Goal: Task Accomplishment & Management: Manage account settings

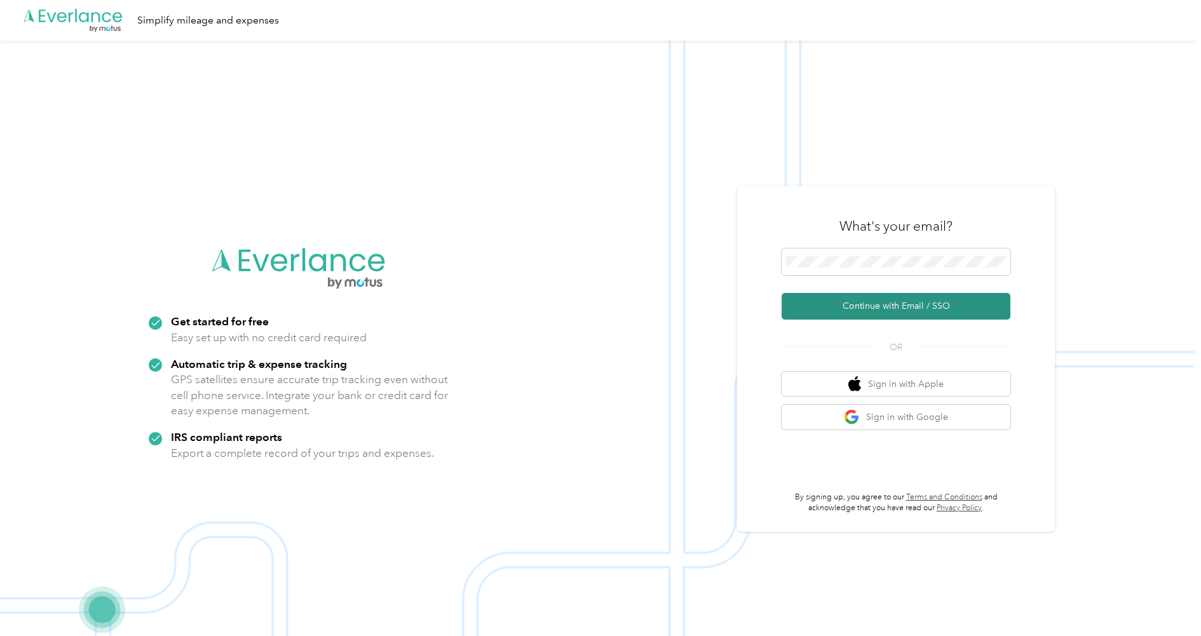
click at [917, 295] on button "Continue with Email / SSO" at bounding box center [895, 306] width 229 height 27
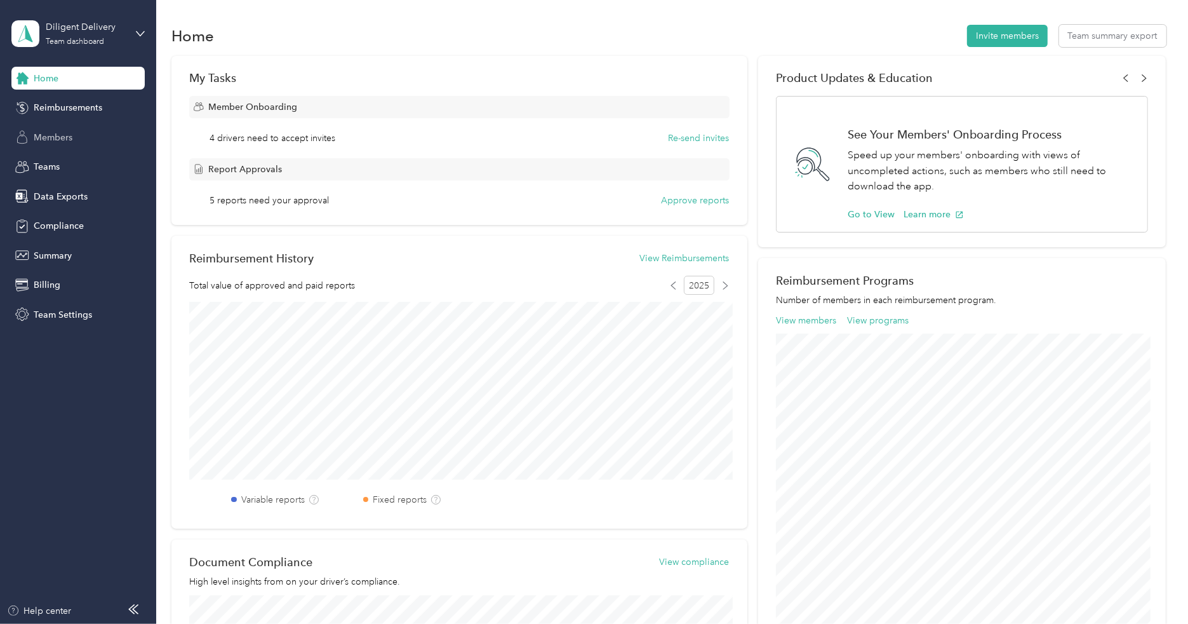
click at [57, 140] on span "Members" at bounding box center [53, 137] width 39 height 13
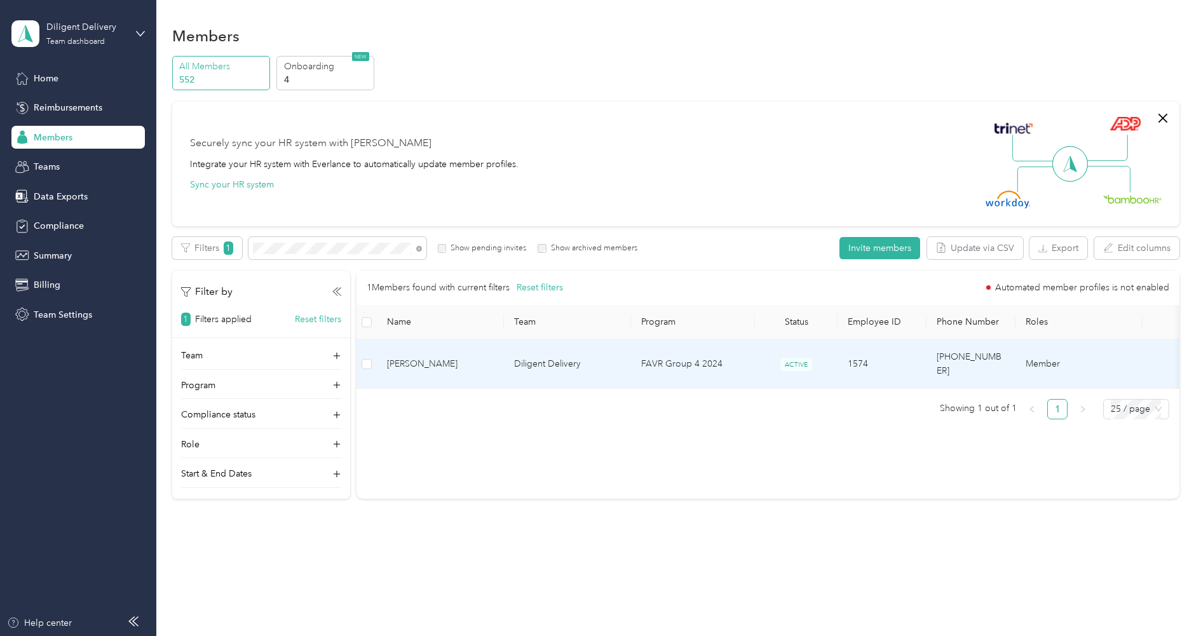
click at [419, 357] on span "[PERSON_NAME]" at bounding box center [440, 364] width 107 height 14
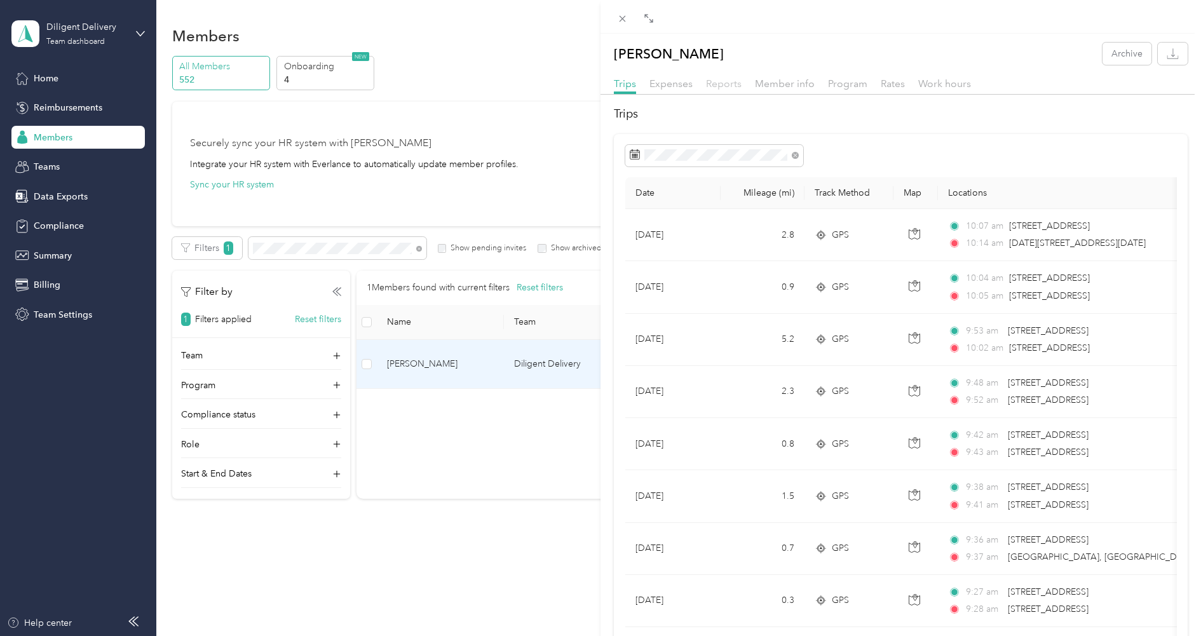
click at [729, 84] on span "Reports" at bounding box center [724, 83] width 36 height 12
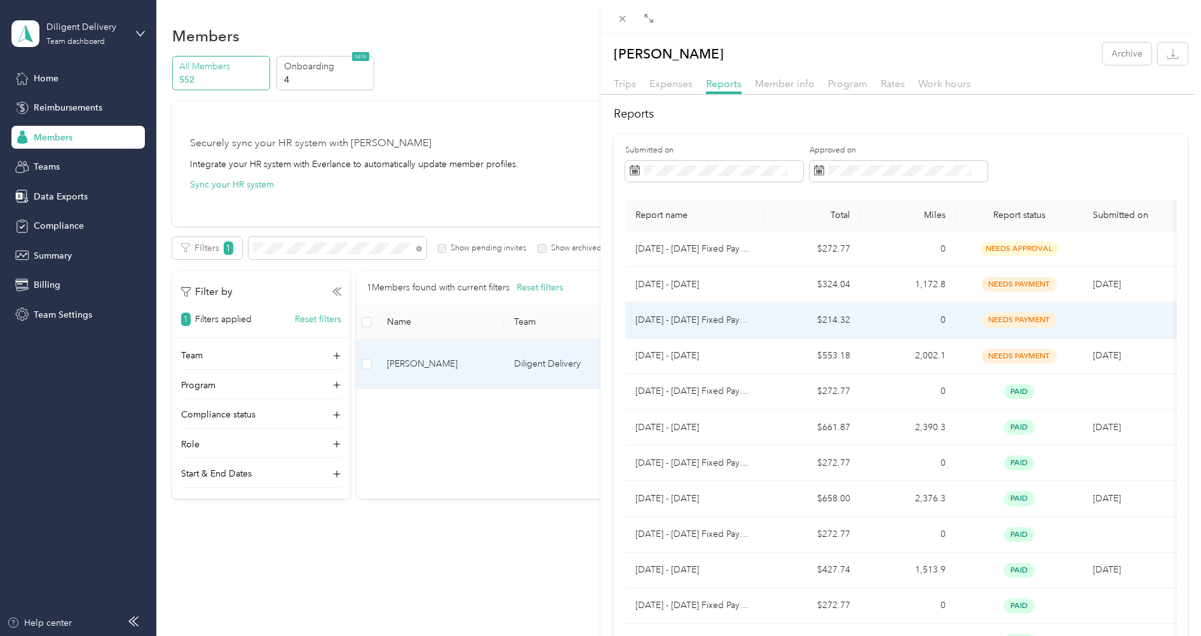
click at [766, 313] on td "$214.32" at bounding box center [812, 320] width 95 height 36
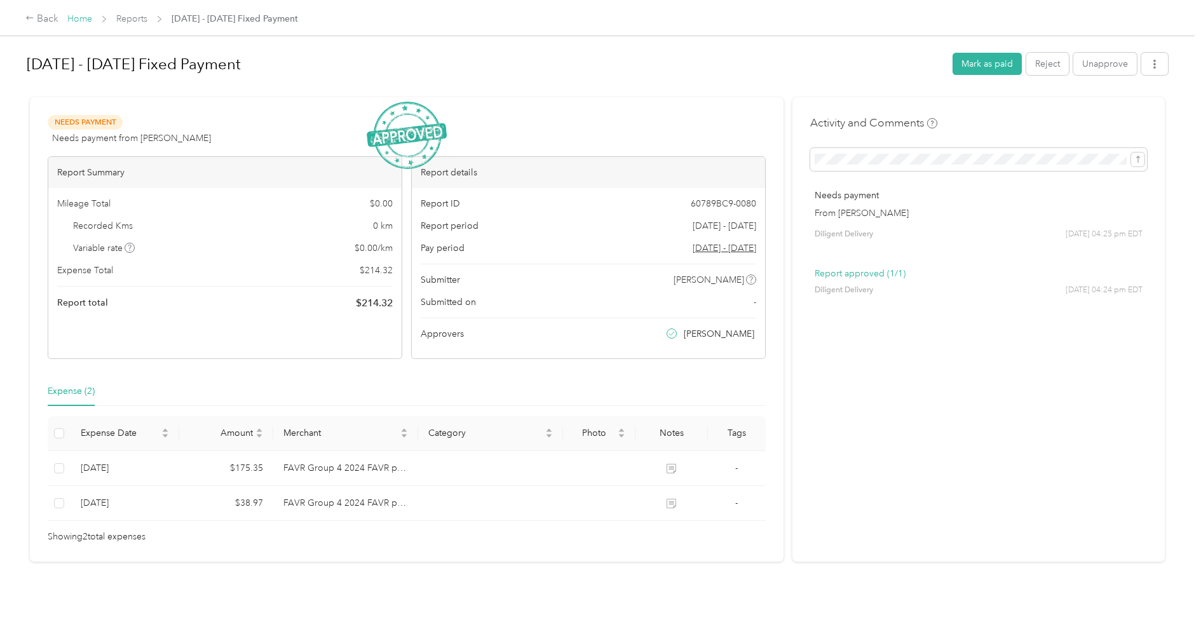
click at [71, 21] on link "Home" at bounding box center [79, 18] width 25 height 11
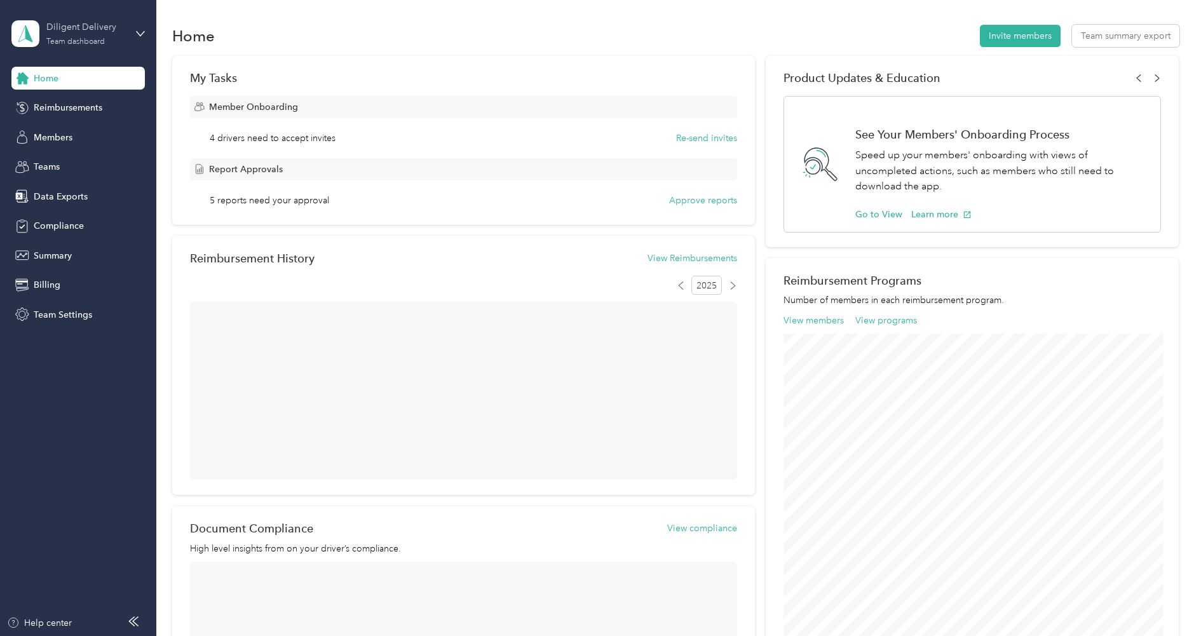
click at [72, 36] on div "Diligent Delivery Team dashboard" at bounding box center [85, 32] width 79 height 25
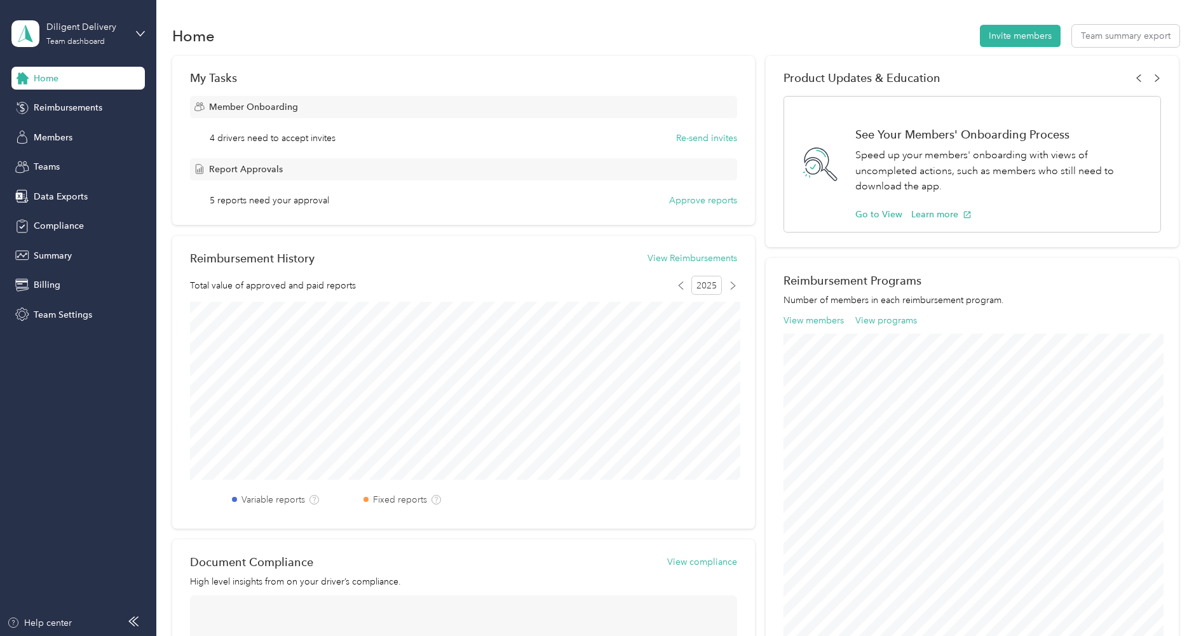
click at [67, 154] on div "Log out" at bounding box center [145, 162] width 250 height 22
